Goal: Information Seeking & Learning: Learn about a topic

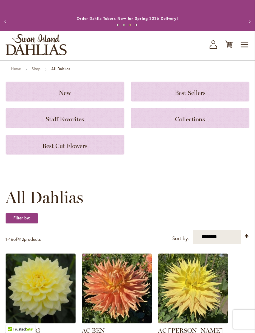
scroll to position [1, 0]
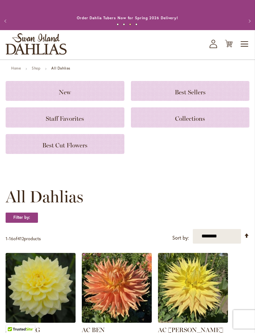
click at [245, 50] on span "Toggle Nav" at bounding box center [244, 44] width 9 height 12
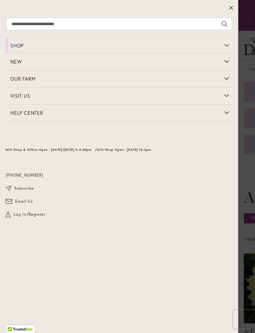
scroll to position [0, 0]
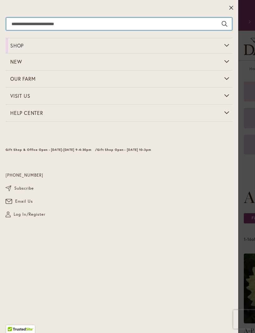
click at [170, 18] on input "Search" at bounding box center [118, 24] width 225 height 12
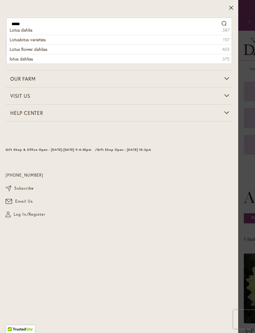
click at [45, 50] on span "Lotus flower dahlias" at bounding box center [29, 49] width 38 height 6
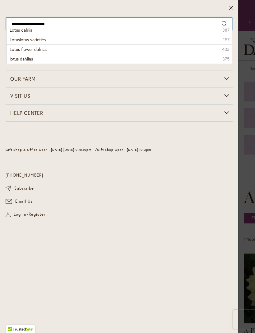
type input "**********"
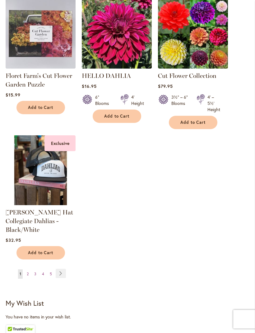
scroll to position [780, 0]
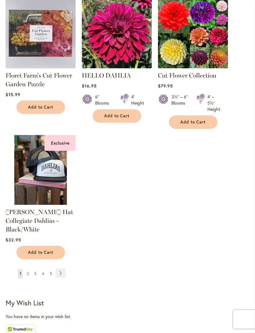
click at [63, 278] on link "Page Next" at bounding box center [61, 273] width 10 height 9
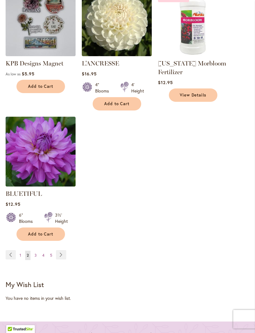
scroll to position [777, 0]
click at [63, 260] on link "Page Next" at bounding box center [61, 254] width 10 height 9
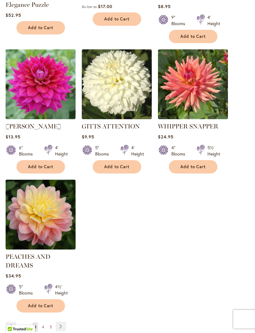
scroll to position [741, 0]
click at [61, 331] on link "Page Next" at bounding box center [61, 326] width 10 height 9
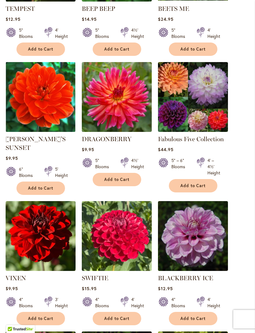
scroll to position [467, 0]
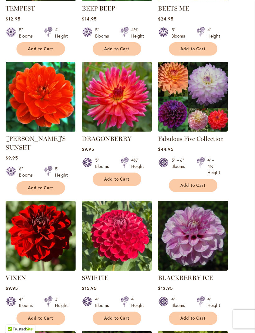
click at [197, 125] on img at bounding box center [193, 97] width 70 height 70
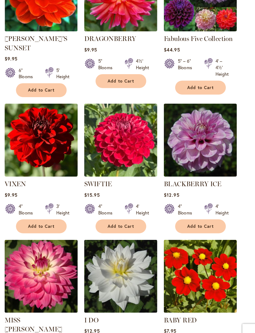
scroll to position [561, 0]
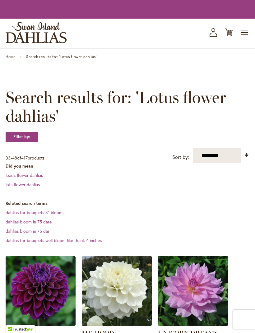
scroll to position [760, 0]
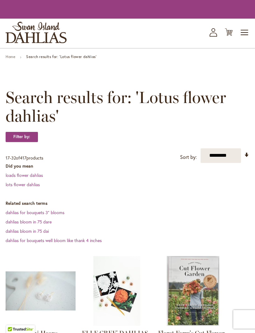
scroll to position [797, 0]
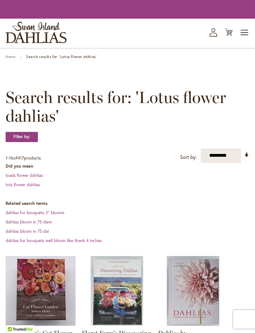
scroll to position [800, 0]
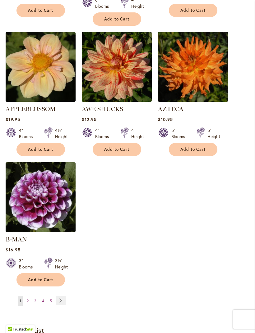
scroll to position [809, 0]
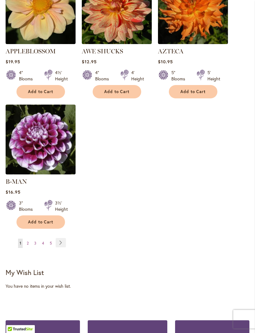
click at [43, 242] on span "4" at bounding box center [43, 243] width 2 height 5
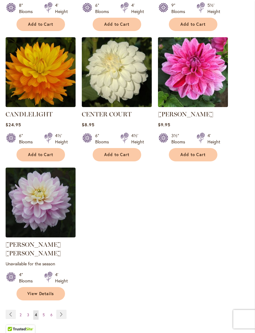
scroll to position [747, 0]
click at [51, 313] on span "6" at bounding box center [51, 315] width 2 height 5
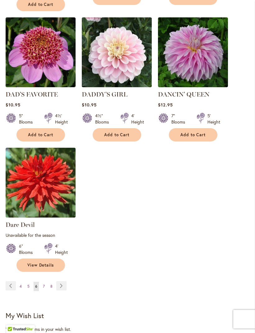
scroll to position [782, 0]
click at [49, 286] on link "Page 8" at bounding box center [51, 286] width 5 height 9
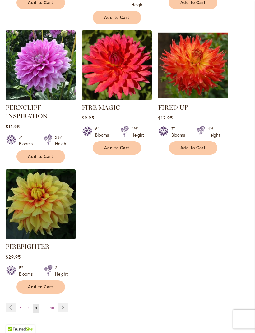
scroll to position [768, 0]
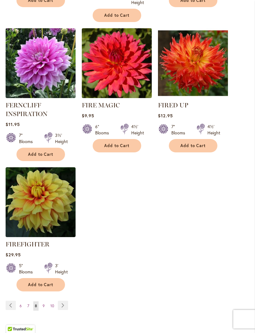
click at [61, 310] on link "Page Next" at bounding box center [63, 305] width 10 height 9
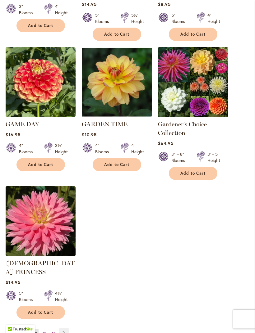
scroll to position [754, 0]
